Goal: Transaction & Acquisition: Book appointment/travel/reservation

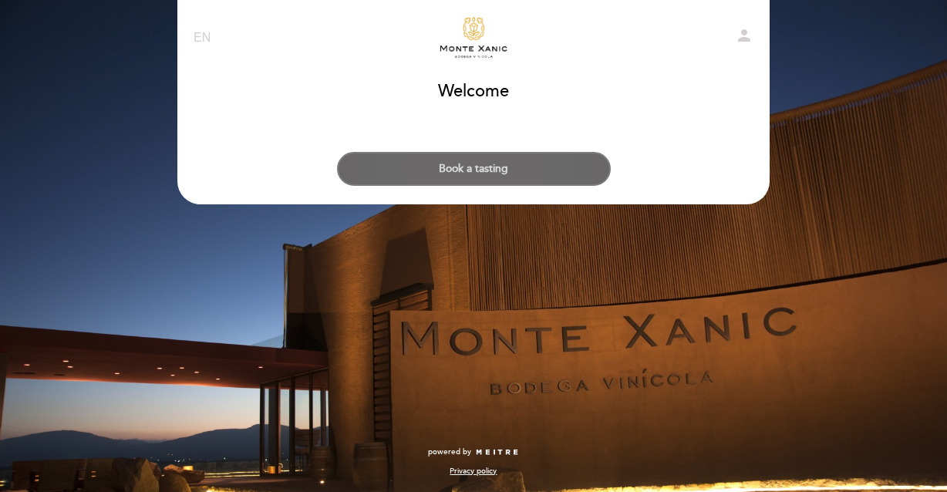
click at [498, 159] on button "Book a tasting" at bounding box center [474, 169] width 274 height 34
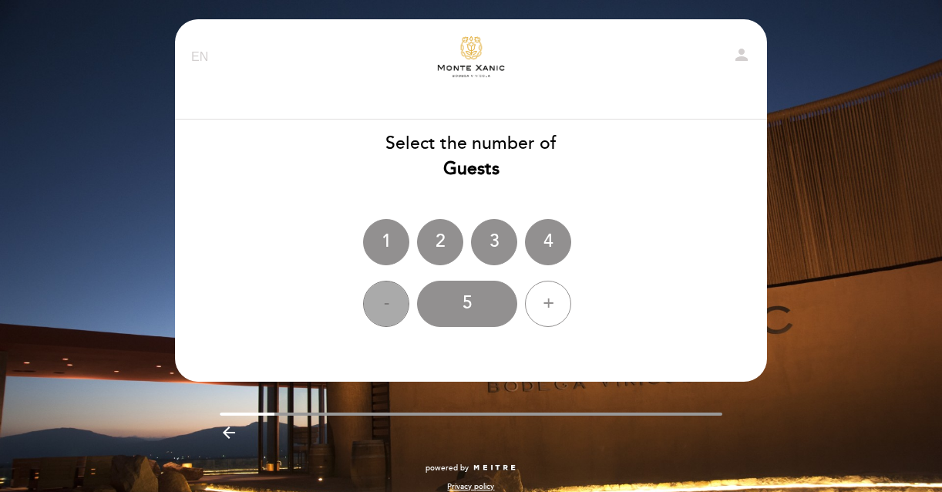
click at [390, 295] on div "-" at bounding box center [386, 304] width 46 height 46
click at [490, 239] on div "3" at bounding box center [494, 242] width 46 height 46
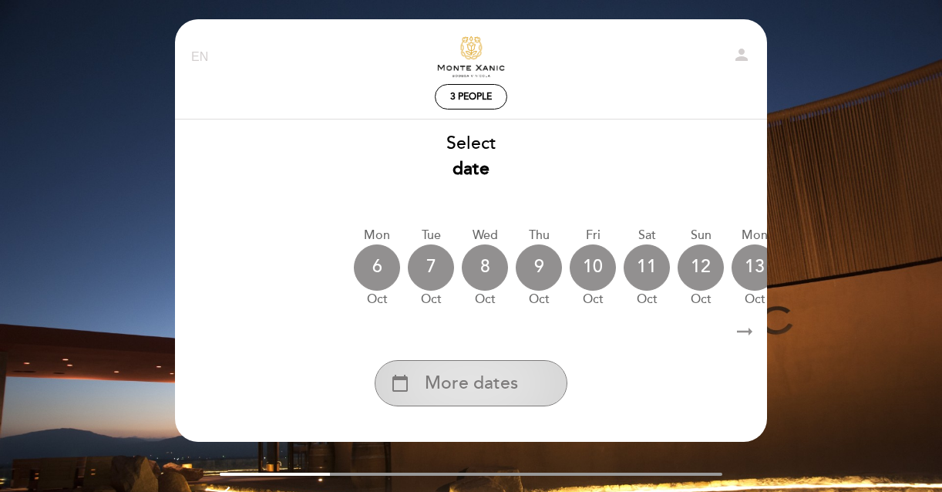
click at [497, 384] on span "More dates" at bounding box center [471, 383] width 93 height 25
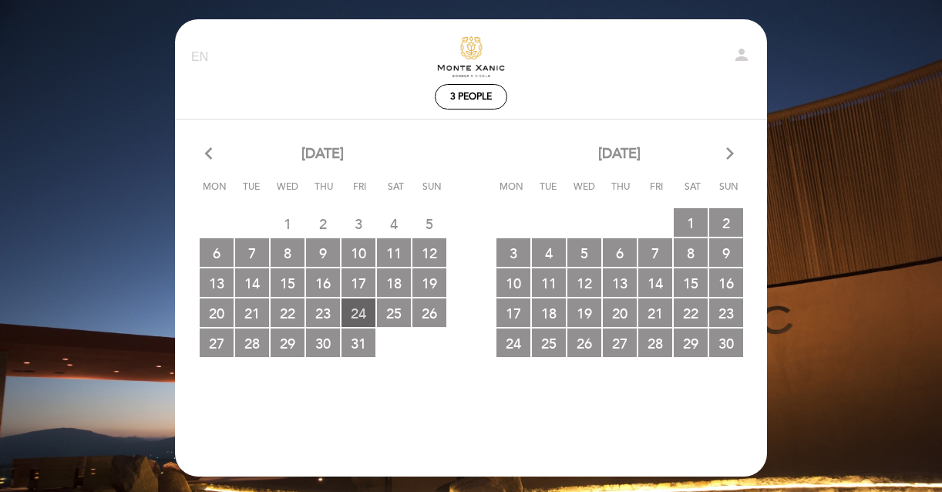
click at [365, 311] on span "24 RESERVATIONS AVAILABLE" at bounding box center [359, 312] width 34 height 29
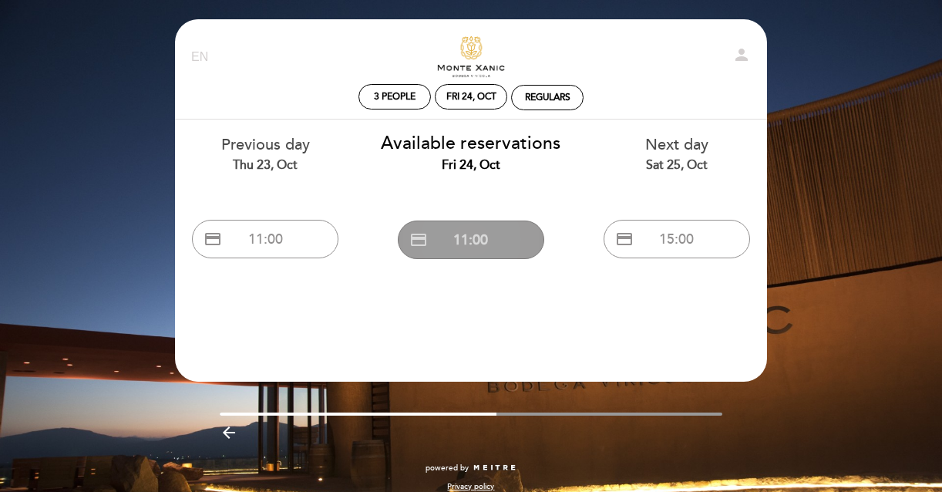
click at [503, 244] on button "credit_card 11:00" at bounding box center [471, 240] width 146 height 39
click at [476, 250] on button "credit_card 11:00" at bounding box center [471, 240] width 146 height 39
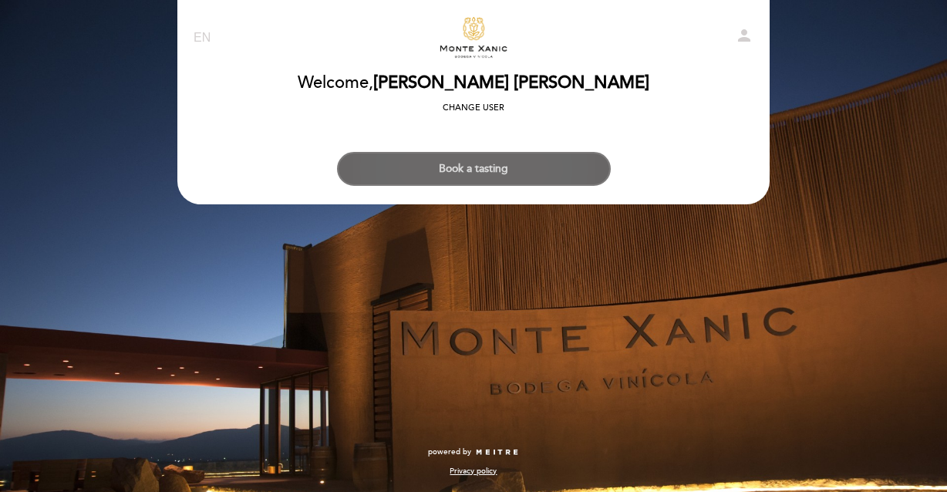
click at [515, 167] on button "Book a tasting" at bounding box center [474, 169] width 274 height 34
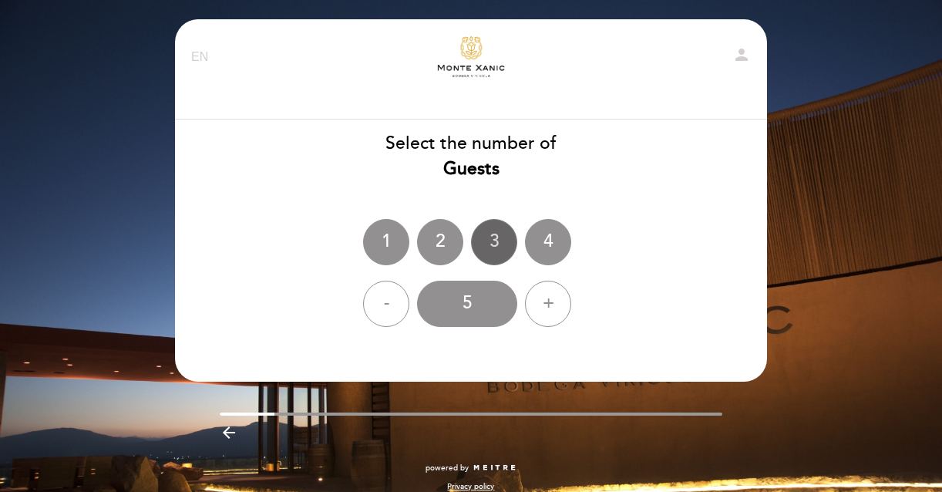
click at [495, 246] on div "3" at bounding box center [494, 242] width 46 height 46
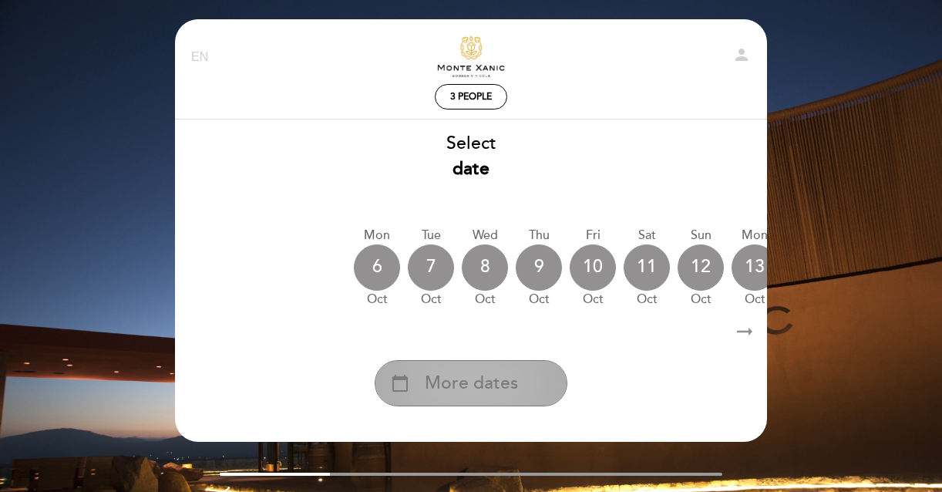
click at [497, 380] on span "More dates" at bounding box center [471, 383] width 93 height 25
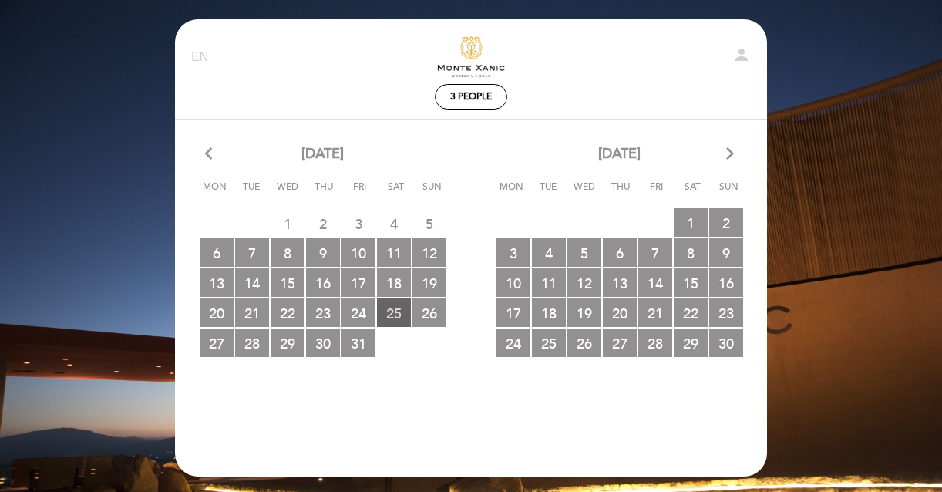
click at [396, 308] on span "25 RESERVATIONS AVAILABLE" at bounding box center [394, 312] width 34 height 29
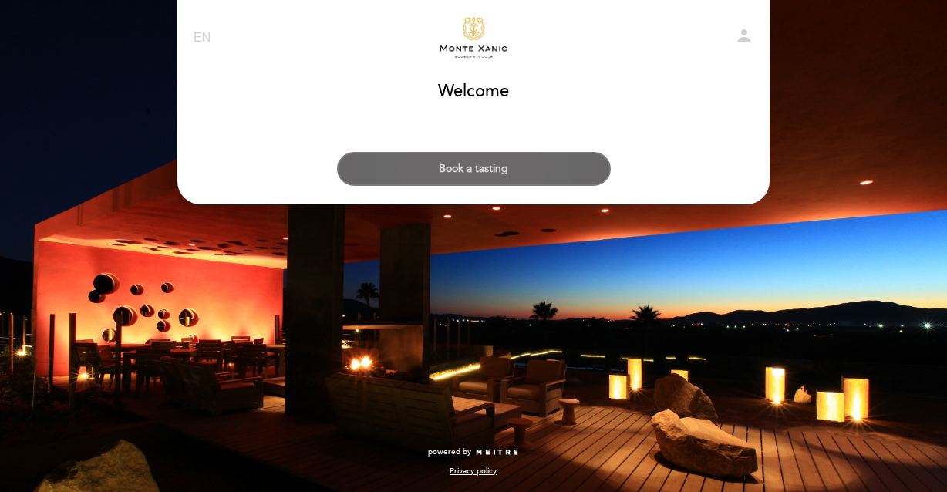
click at [500, 172] on button "Book a tasting" at bounding box center [474, 169] width 274 height 34
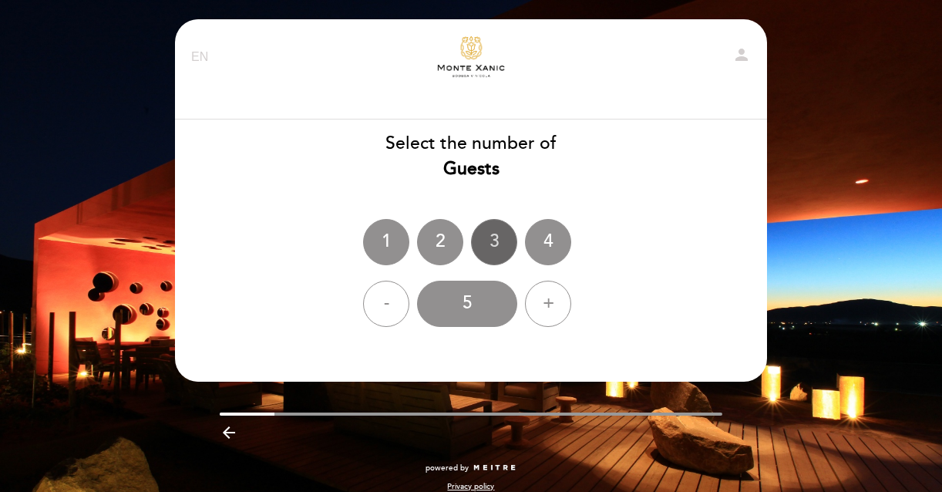
click at [493, 234] on div "3" at bounding box center [494, 242] width 46 height 46
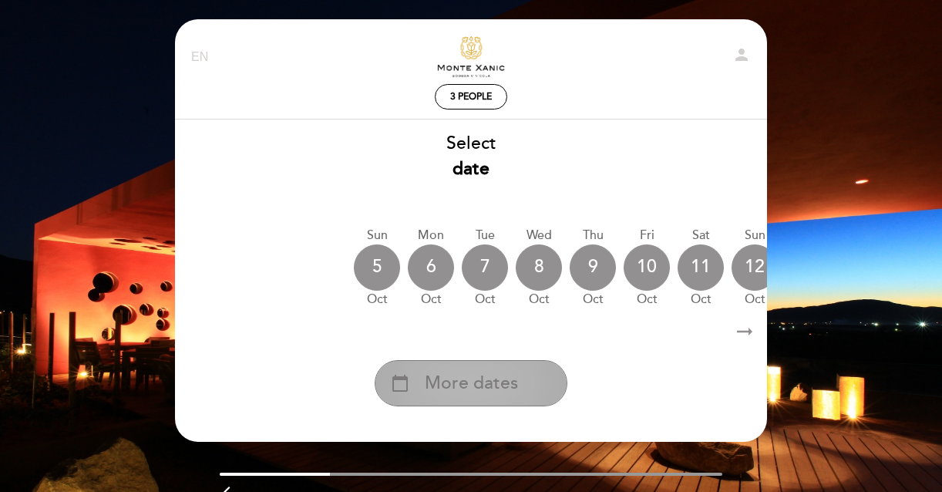
click at [467, 379] on span "More dates" at bounding box center [471, 383] width 93 height 25
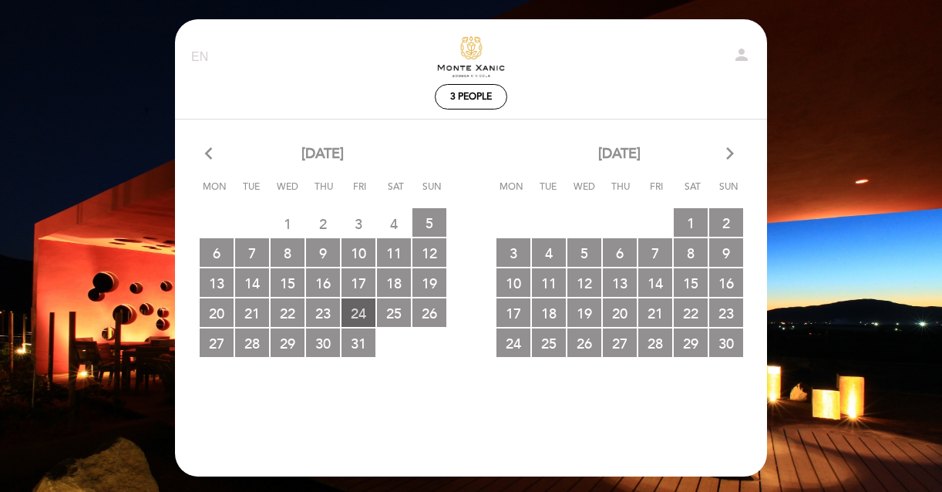
click at [355, 308] on span "24 RESERVATIONS AVAILABLE" at bounding box center [359, 312] width 34 height 29
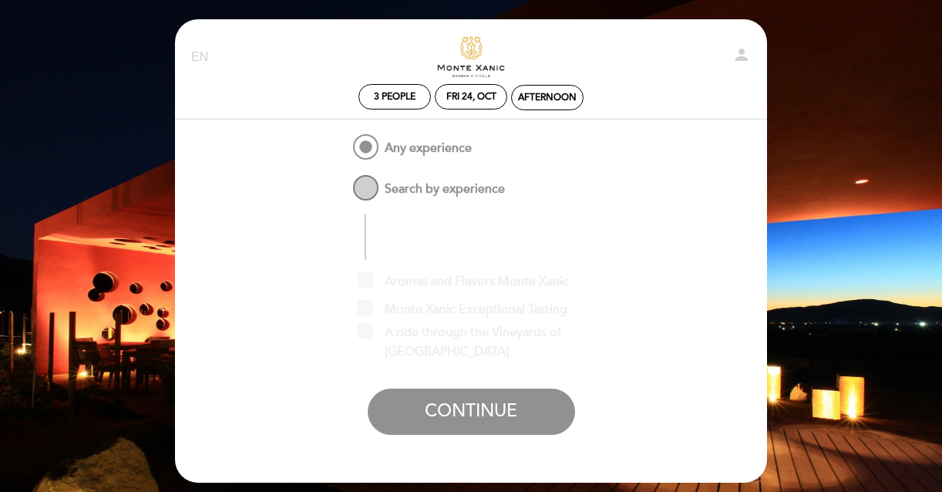
click at [363, 178] on span "Search by experience" at bounding box center [427, 181] width 155 height 19
click at [345, 178] on input "Search by experience" at bounding box center [340, 177] width 10 height 10
radio input "false"
radio input "true"
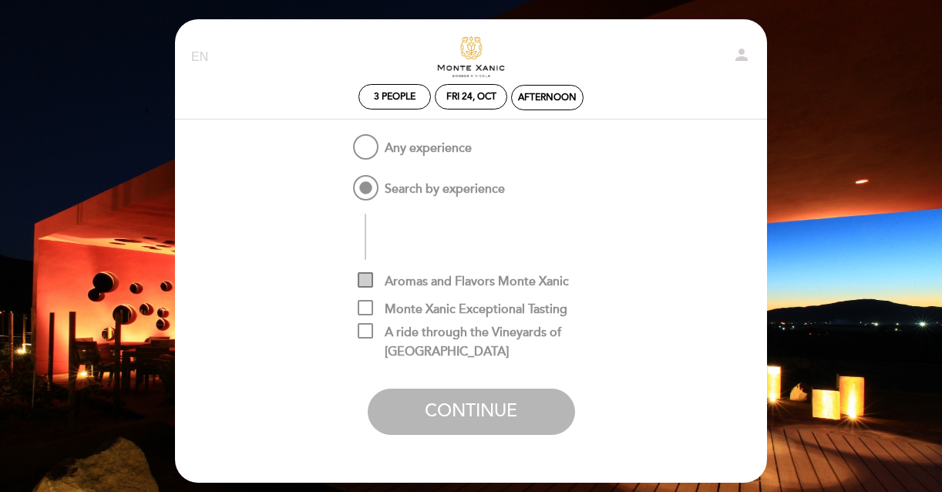
click at [372, 282] on span "Aromas and Flavors Monte Xanic" at bounding box center [463, 281] width 211 height 19
click at [368, 282] on input "Aromas and Flavors Monte Xanic" at bounding box center [363, 277] width 10 height 10
checkbox input "true"
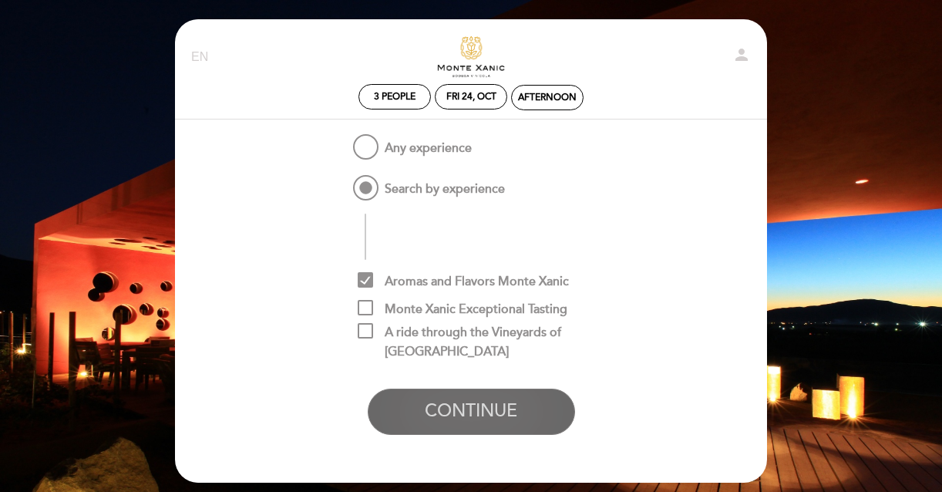
click at [475, 414] on button "CONTINUE" at bounding box center [471, 412] width 207 height 46
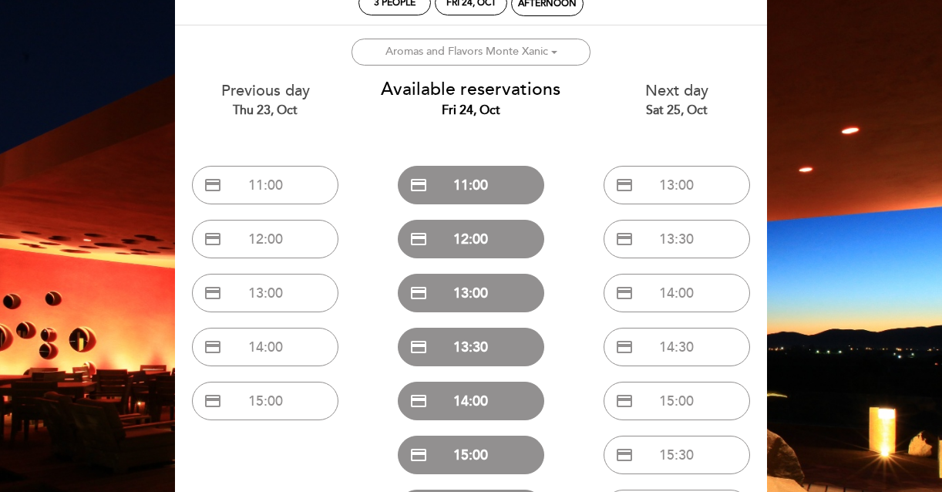
scroll to position [109, 0]
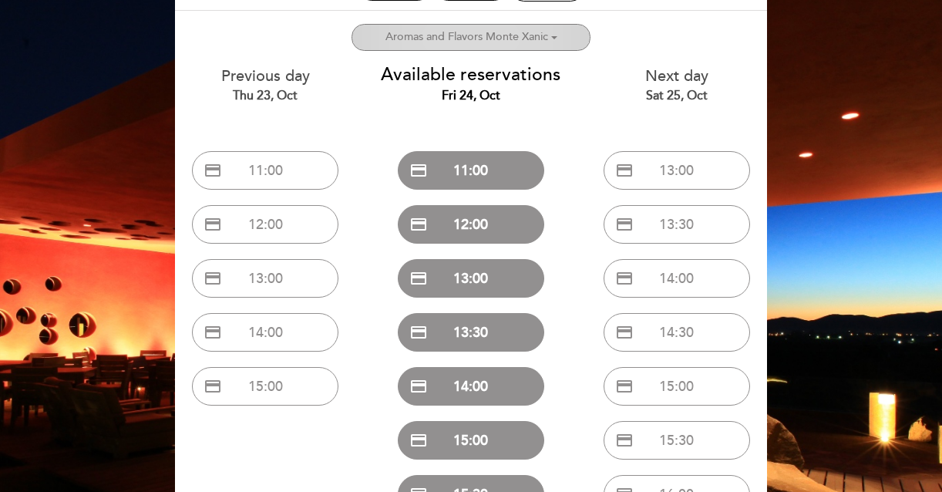
click at [545, 35] on ng-container "Aromas and Flavors Monte Xanic" at bounding box center [467, 36] width 163 height 13
checkbox input "true"
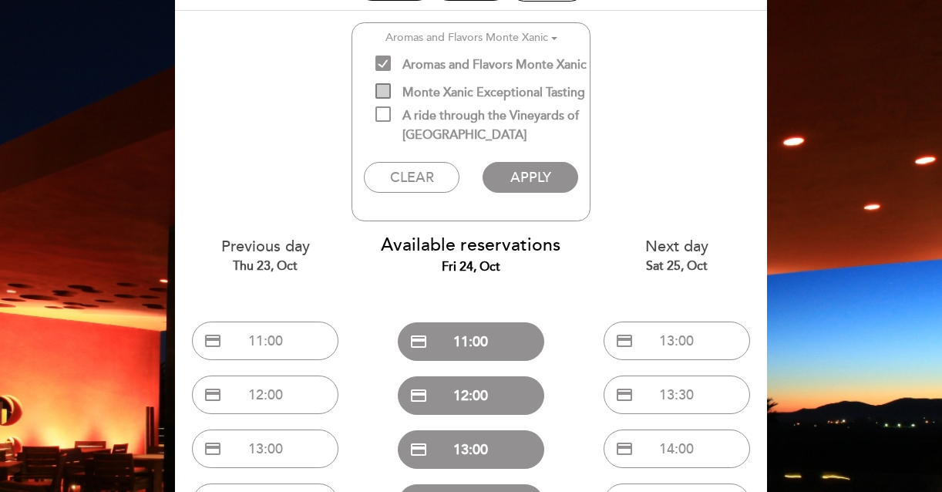
click at [379, 95] on span "Monte Xanic Exceptional Tasting" at bounding box center [480, 92] width 210 height 19
click at [379, 93] on input "Monte Xanic Exceptional Tasting" at bounding box center [380, 88] width 10 height 10
checkbox input "true"
click at [522, 193] on button "APPLY" at bounding box center [530, 177] width 95 height 31
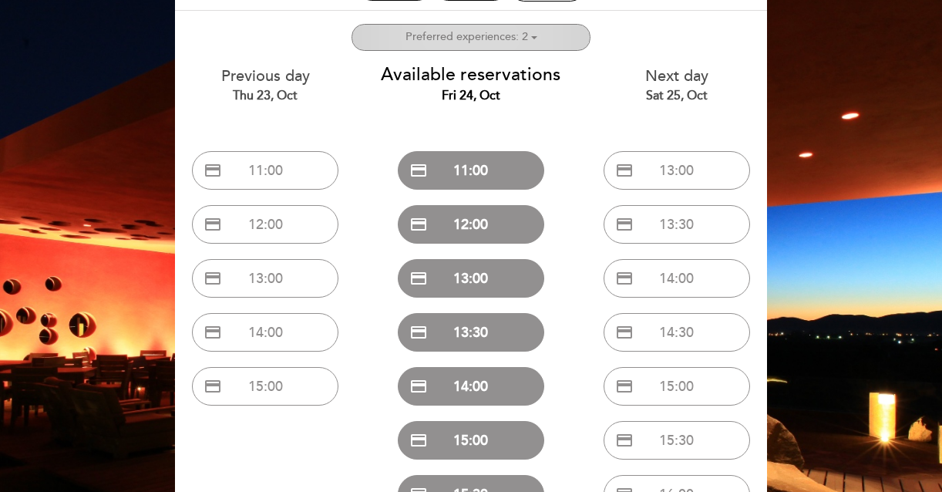
click at [530, 46] on button "Select experience Preferred experiences: 2" at bounding box center [471, 37] width 239 height 27
